Goal: Task Accomplishment & Management: Manage account settings

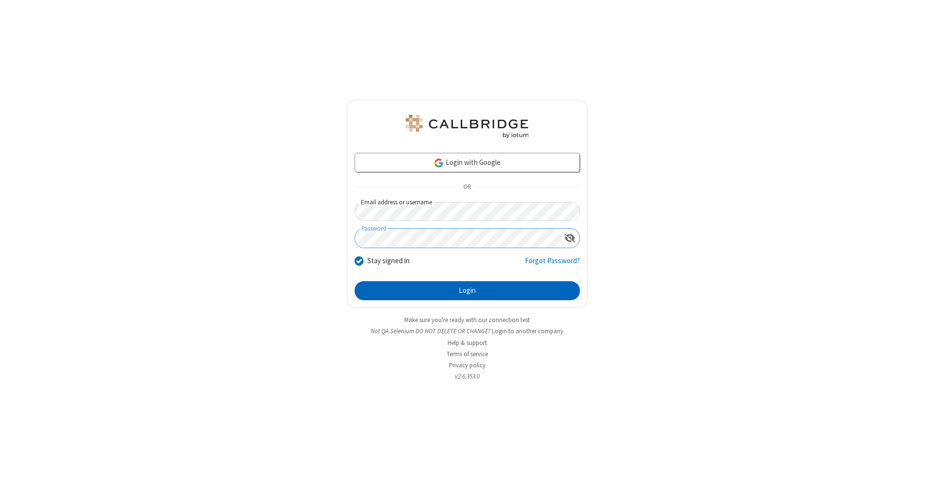
click at [467, 291] on button "Login" at bounding box center [467, 290] width 225 height 19
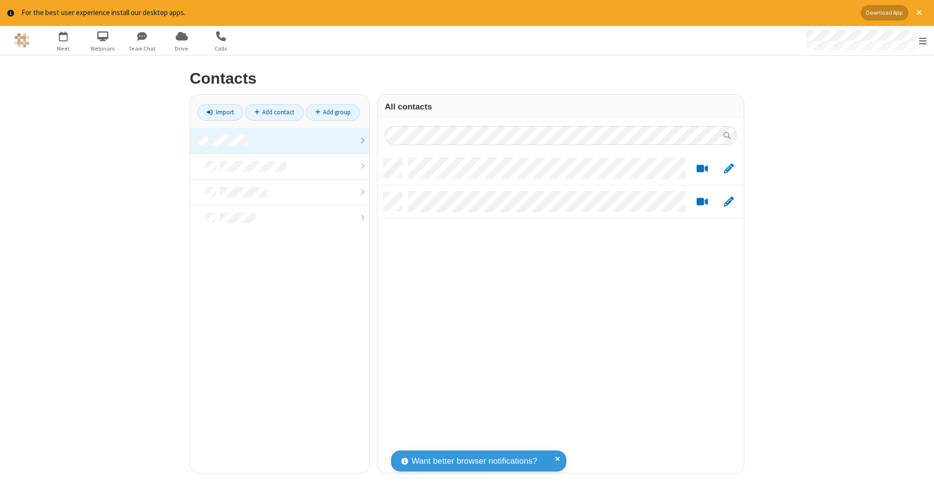
scroll to position [314, 359]
click at [280, 140] on link at bounding box center [279, 141] width 179 height 26
click at [274, 112] on link "Add contact" at bounding box center [274, 112] width 59 height 17
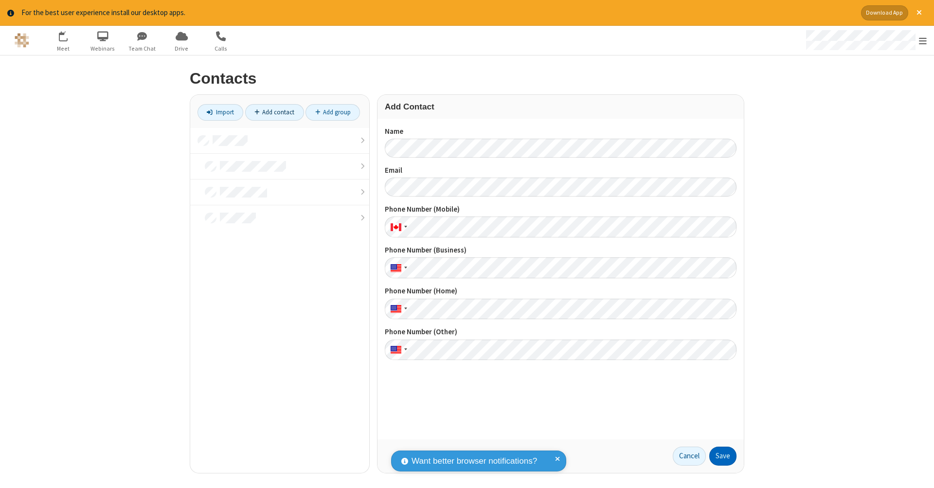
click at [723, 456] on button "Save" at bounding box center [722, 455] width 27 height 19
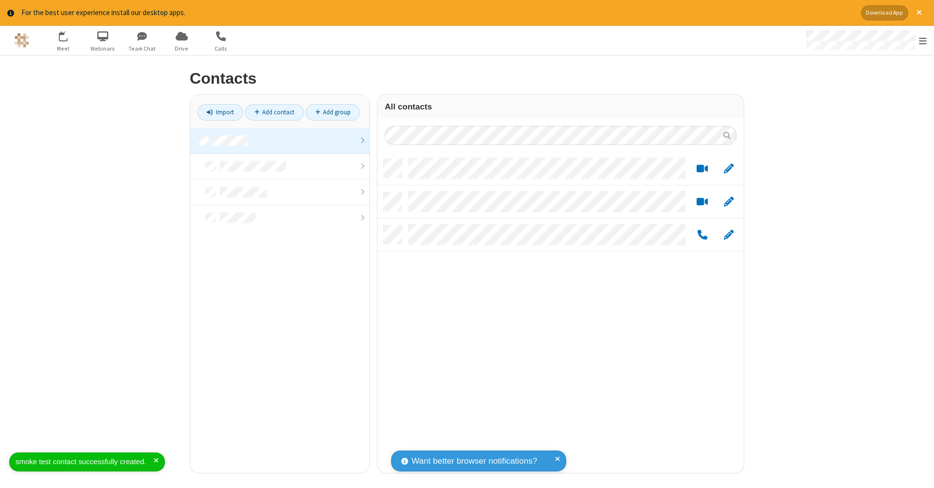
scroll to position [314, 359]
